Goal: Transaction & Acquisition: Subscribe to service/newsletter

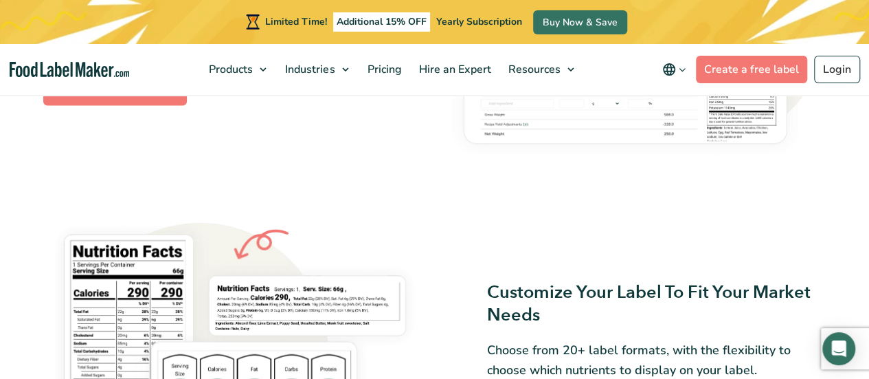
scroll to position [998, 0]
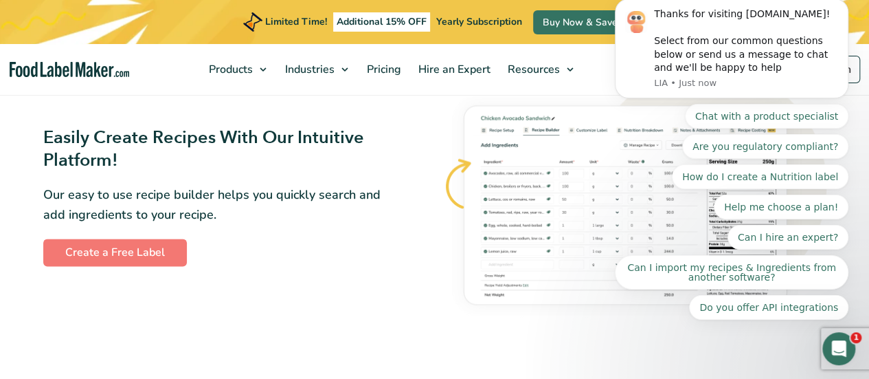
click at [590, 218] on img at bounding box center [635, 196] width 384 height 258
click at [355, 252] on div "Easily Create Recipes With Our Intuitive Platform! Our easy to use recipe build…" at bounding box center [235, 196] width 384 height 140
click at [852, 348] on div "Open Intercom Messenger" at bounding box center [838, 348] width 45 height 45
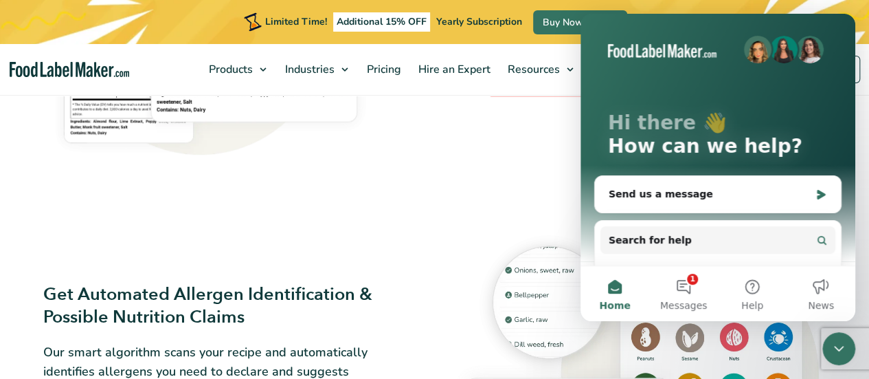
scroll to position [1252, 0]
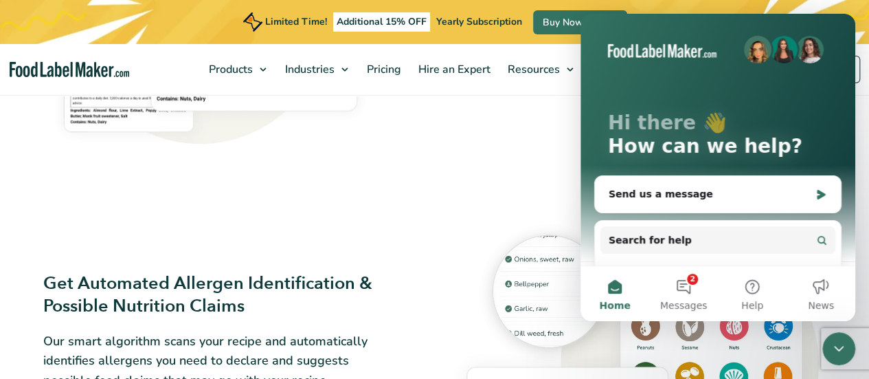
click at [437, 207] on div at bounding box center [635, 352] width 400 height 316
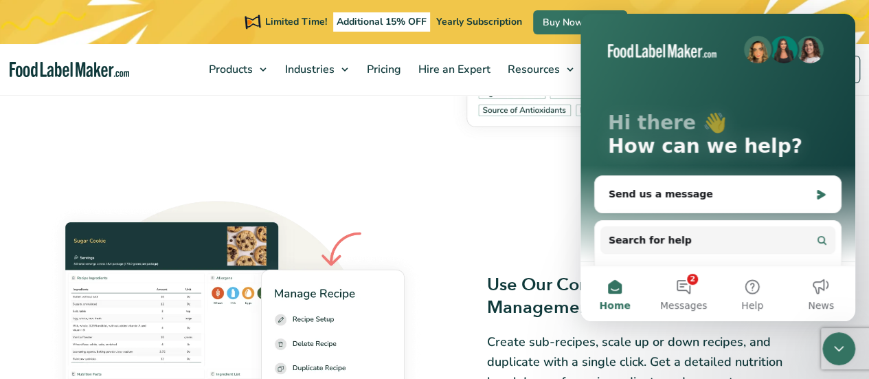
scroll to position [1527, 0]
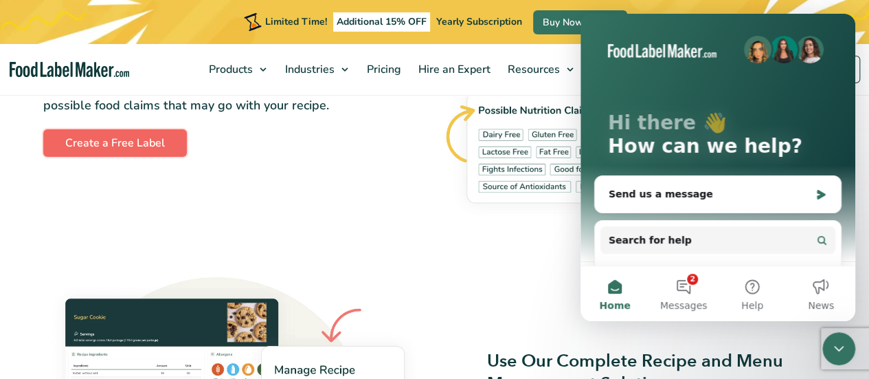
click at [164, 151] on link "Create a Free Label" at bounding box center [115, 142] width 144 height 27
